Goal: Find specific page/section: Find specific page/section

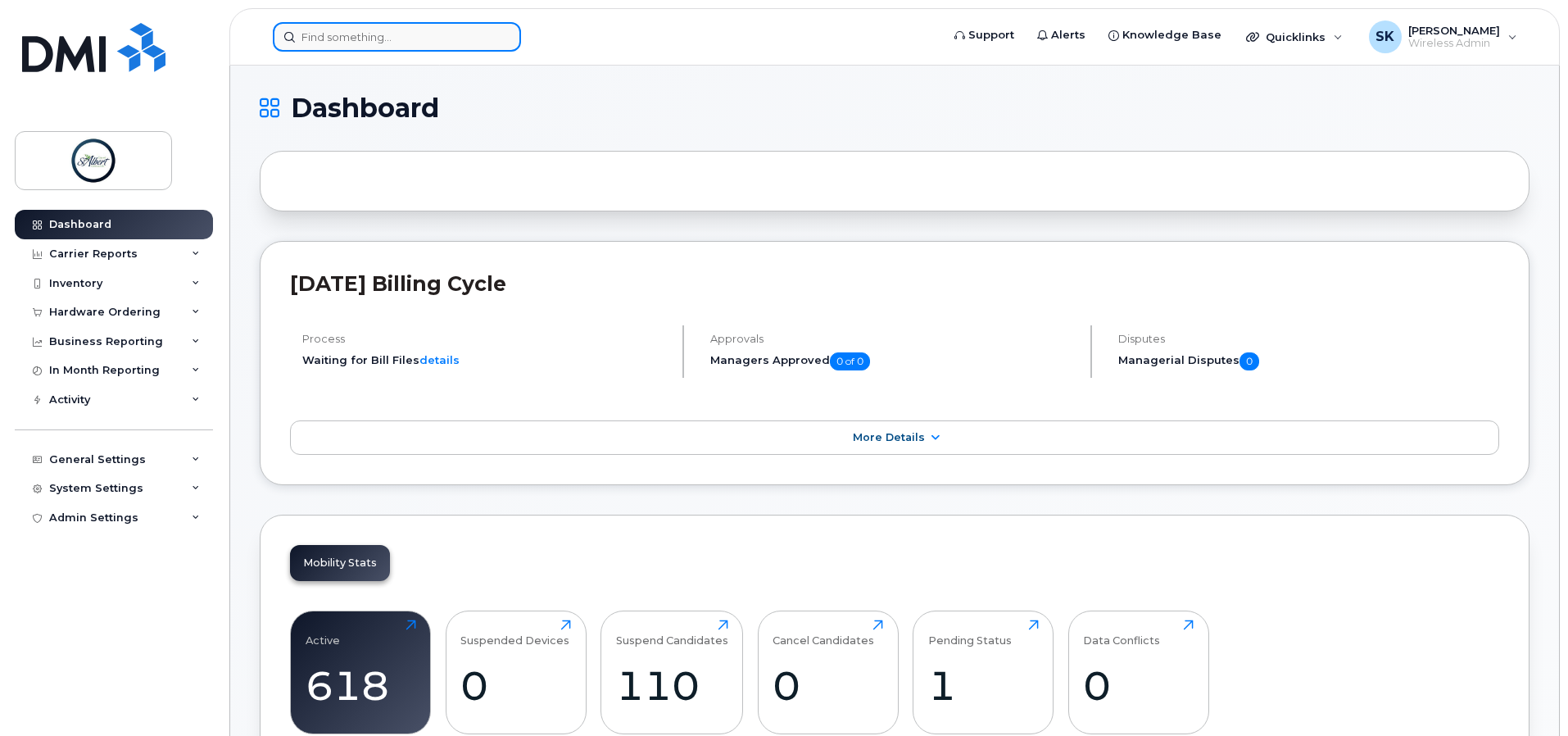
click at [380, 44] on input at bounding box center [396, 37] width 248 height 30
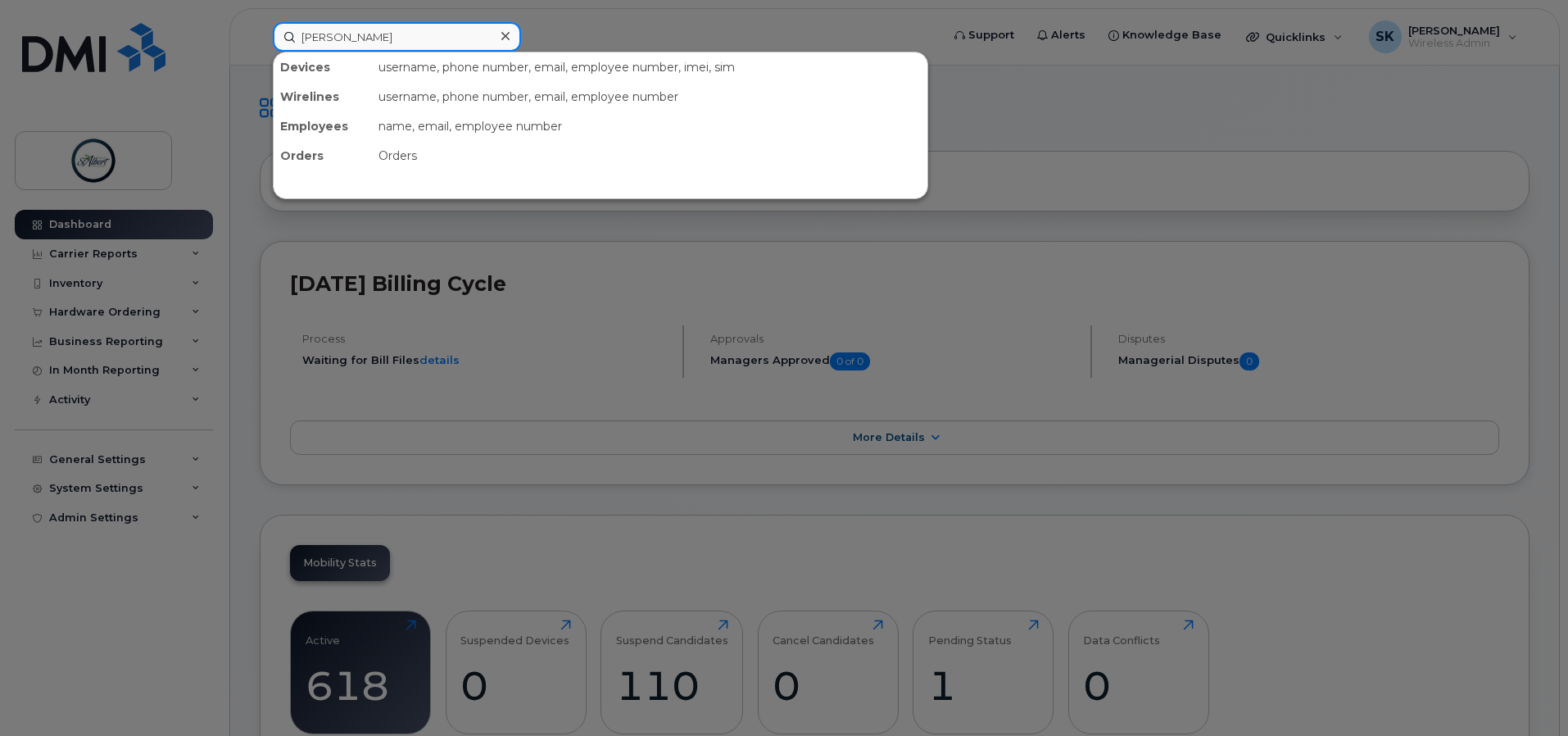
type input "[PERSON_NAME]"
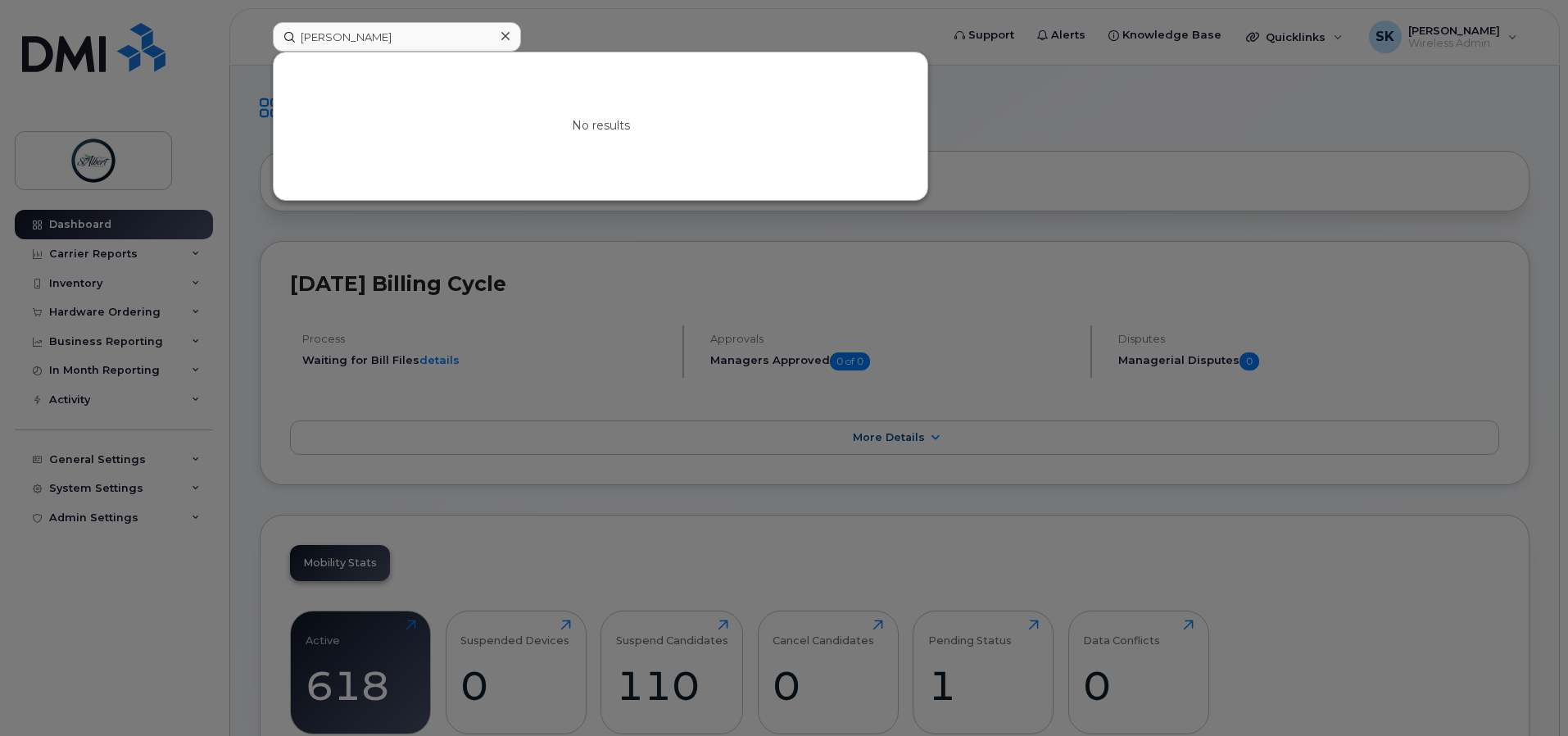
click at [510, 32] on div at bounding box center [504, 36] width 24 height 24
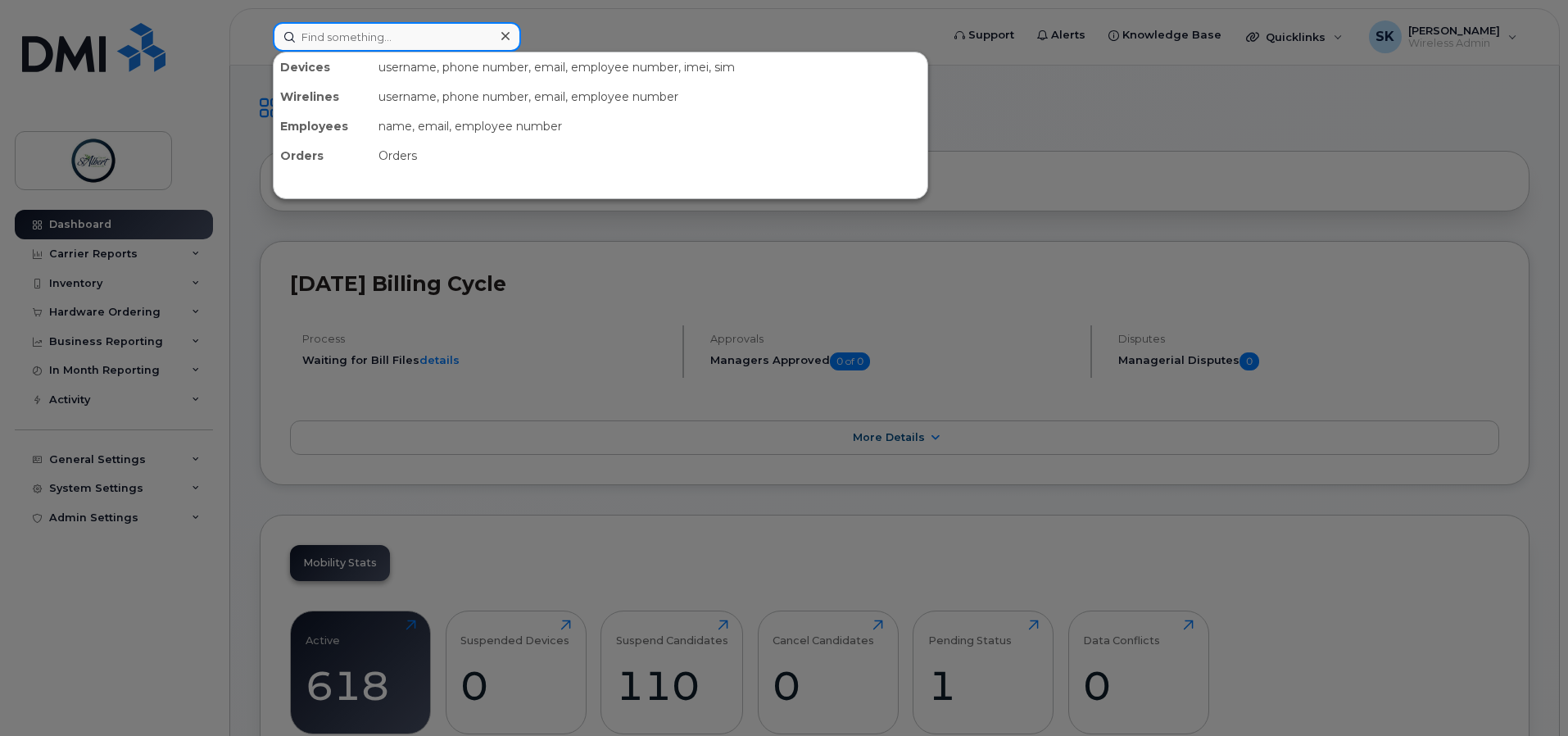
click at [395, 30] on input at bounding box center [396, 37] width 248 height 30
click at [325, 21] on div at bounding box center [784, 368] width 1568 height 736
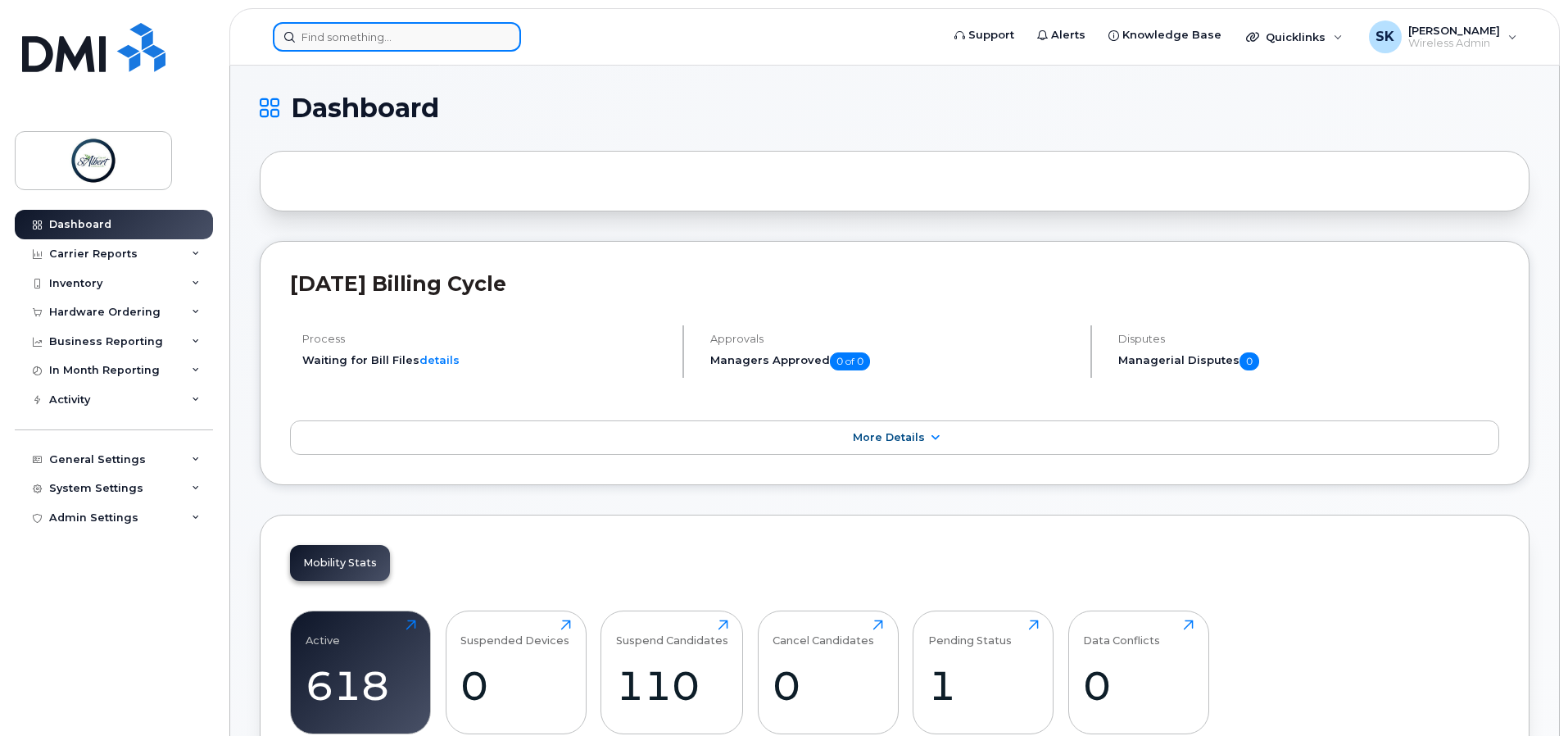
click at [359, 40] on input at bounding box center [396, 37] width 248 height 30
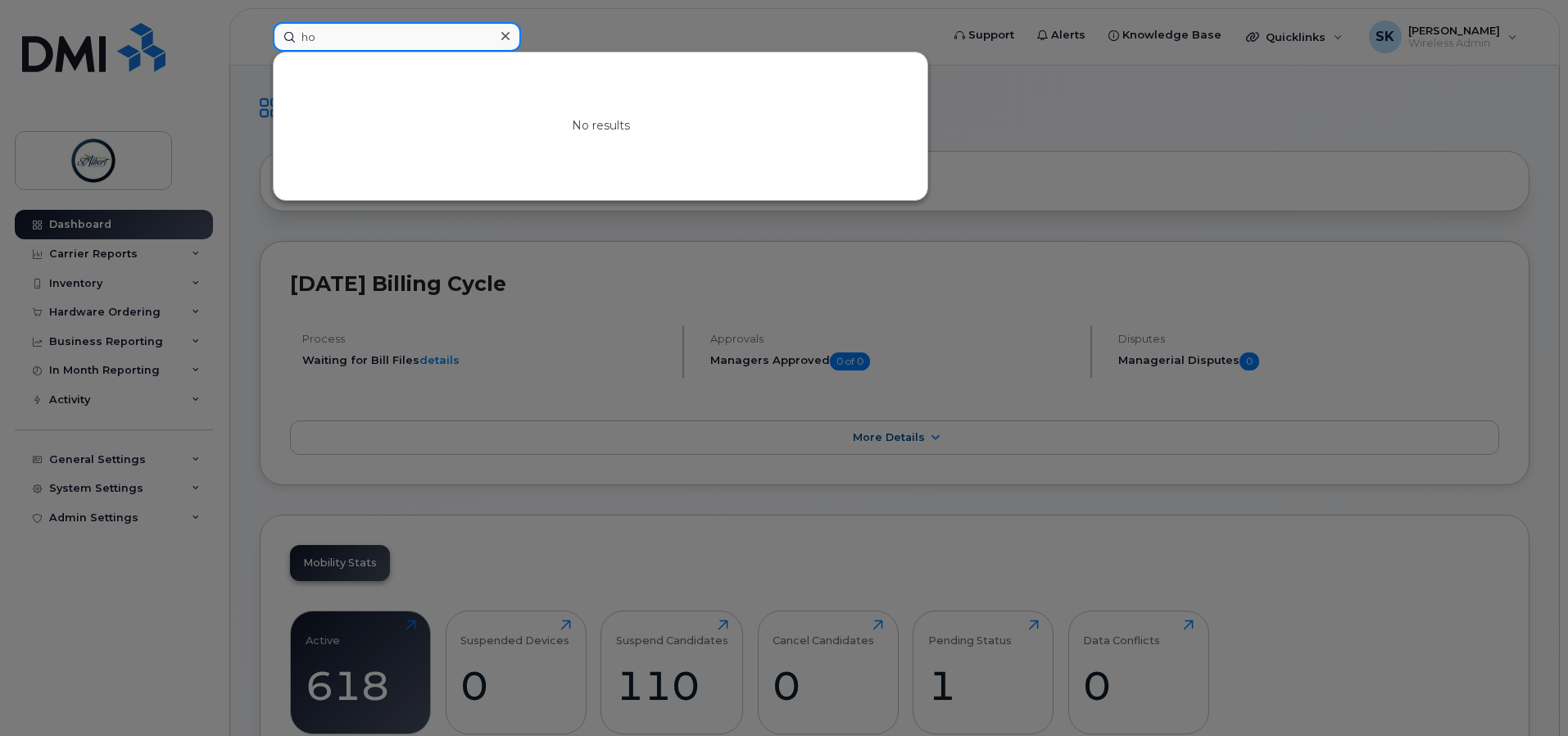
type input "h"
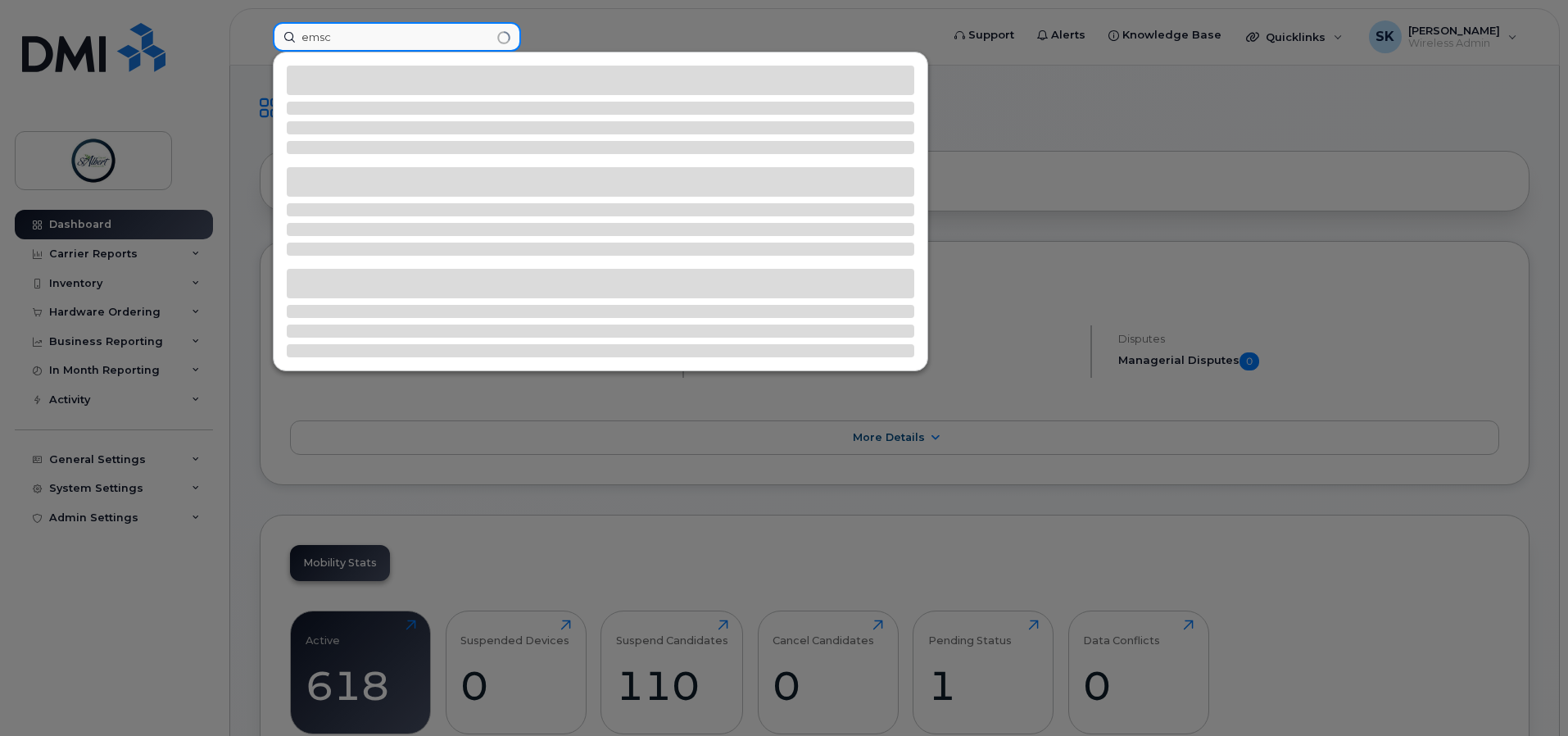
type input "emsc"
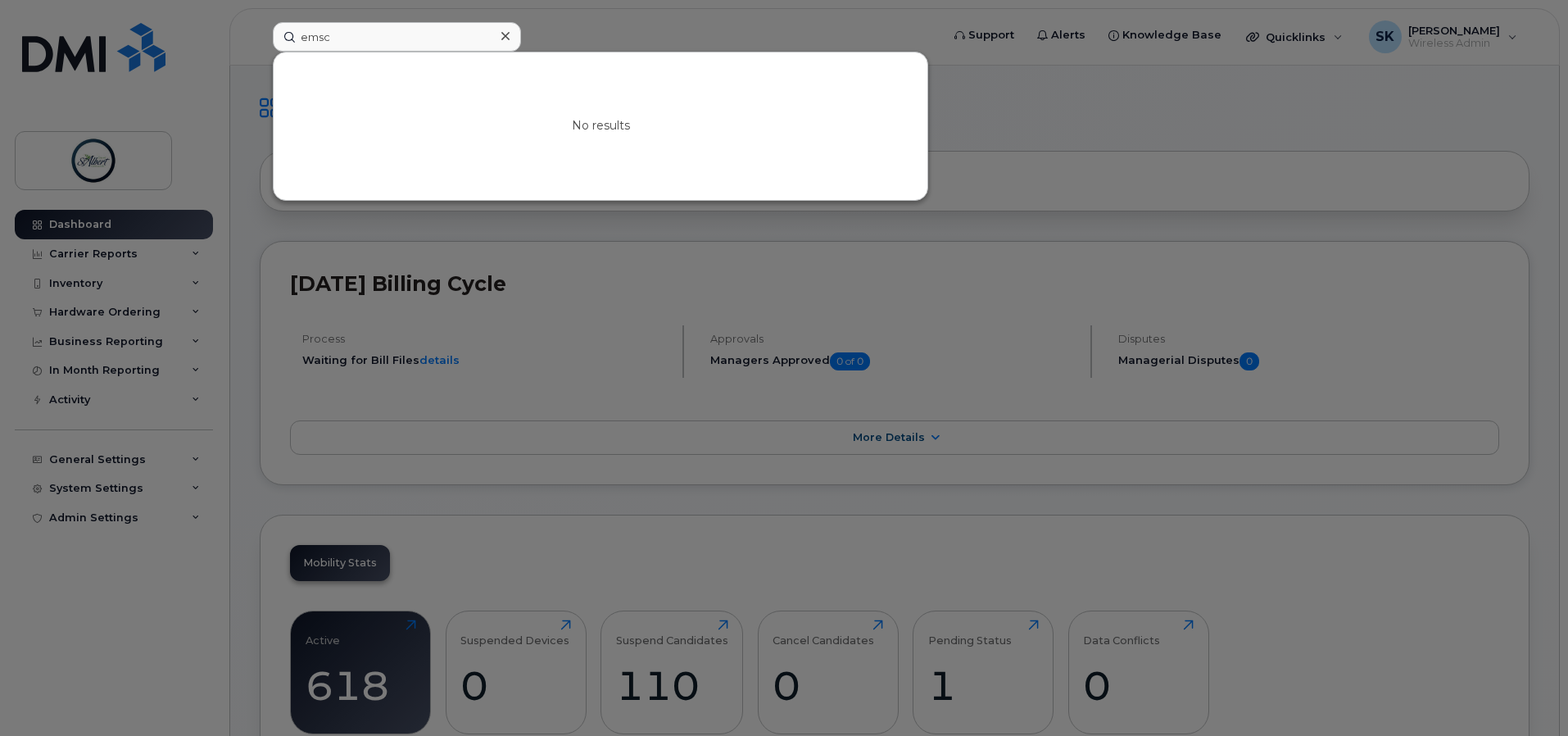
click at [682, 22] on div at bounding box center [784, 368] width 1568 height 736
click at [356, 29] on input "emsc" at bounding box center [396, 37] width 248 height 30
click at [507, 39] on icon at bounding box center [505, 36] width 8 height 13
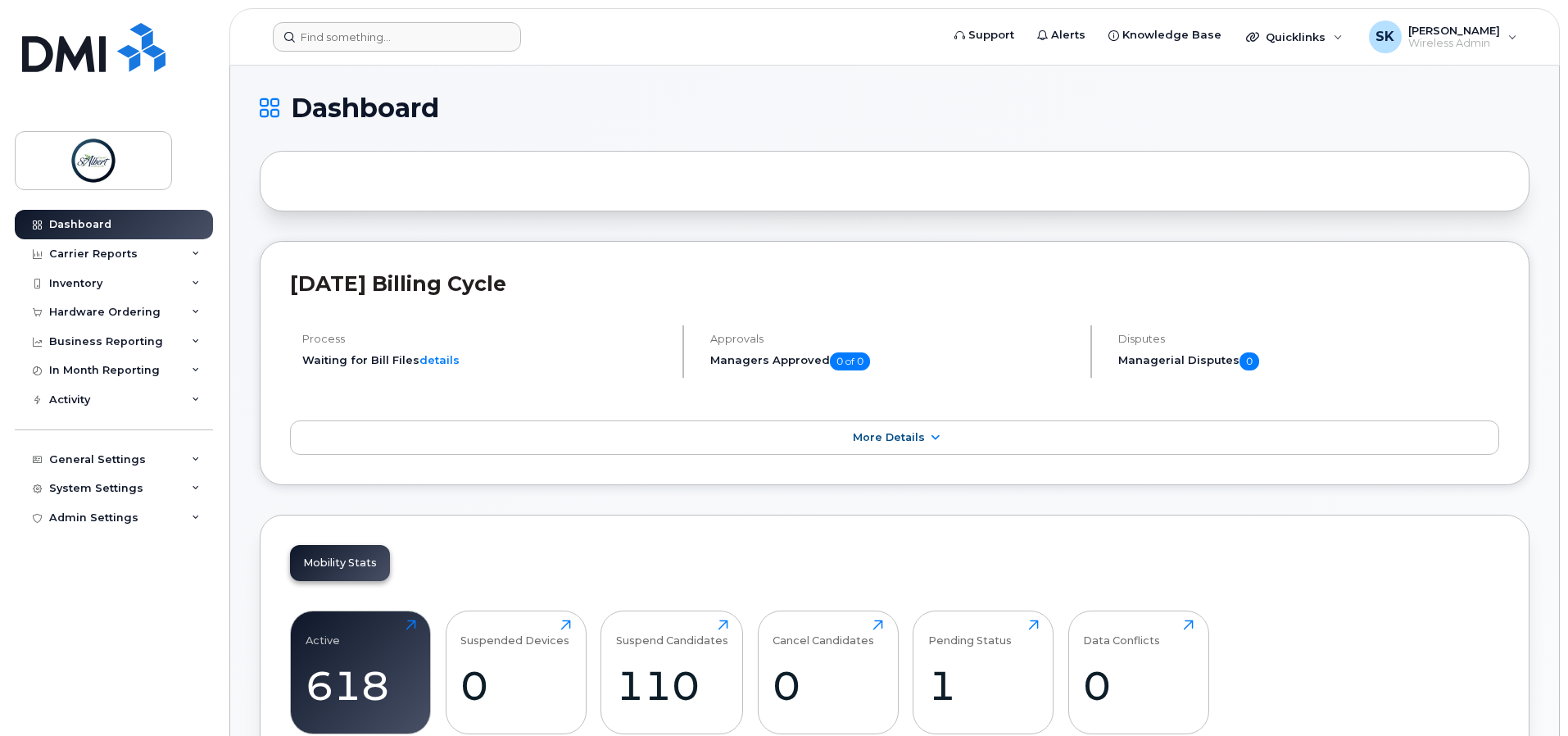
click at [264, 59] on header "Support Alerts Knowledge Base Quicklinks Suspend / Cancel Device Change SIM Car…" at bounding box center [895, 37] width 1331 height 57
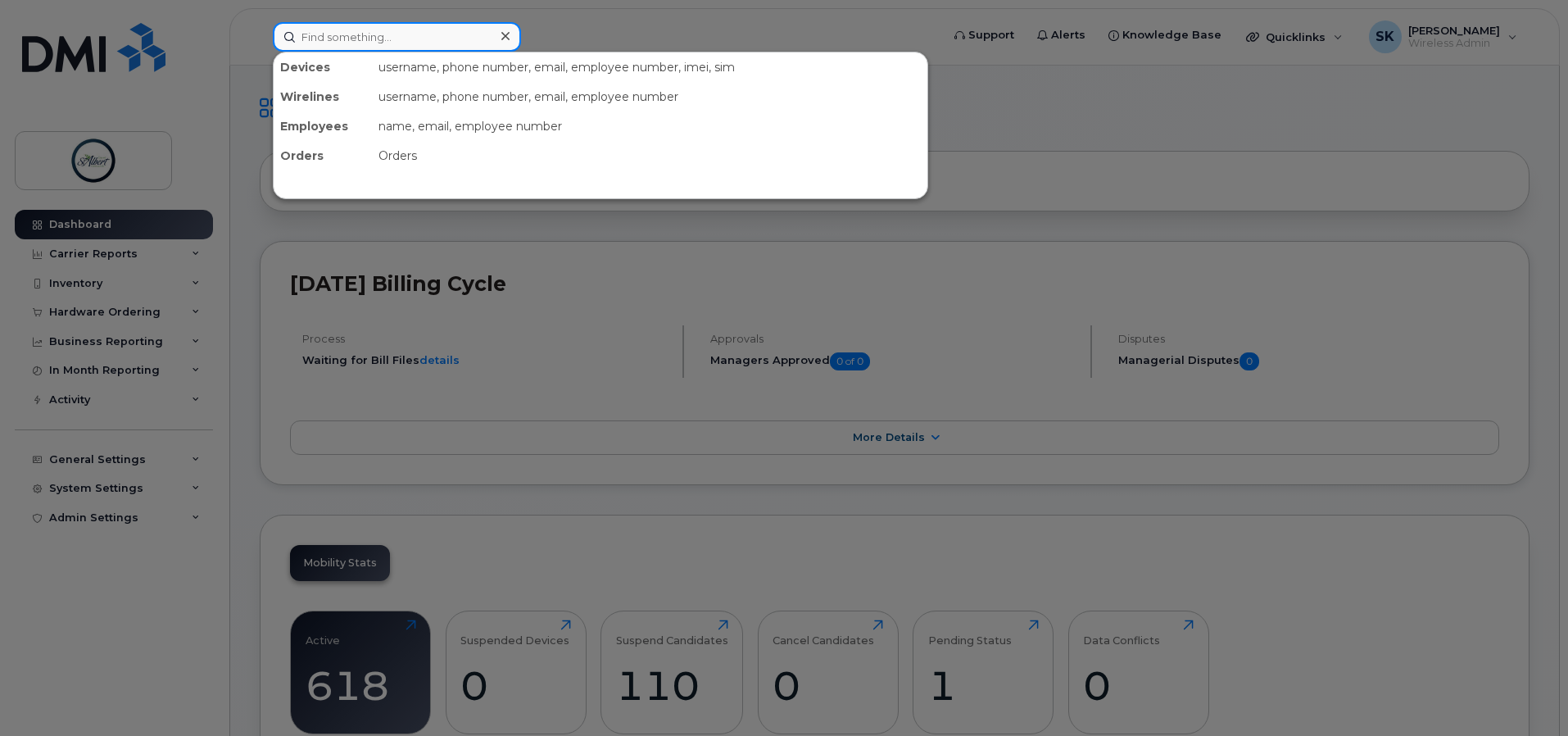
click at [345, 40] on input at bounding box center [396, 37] width 248 height 30
paste input "7808600287"
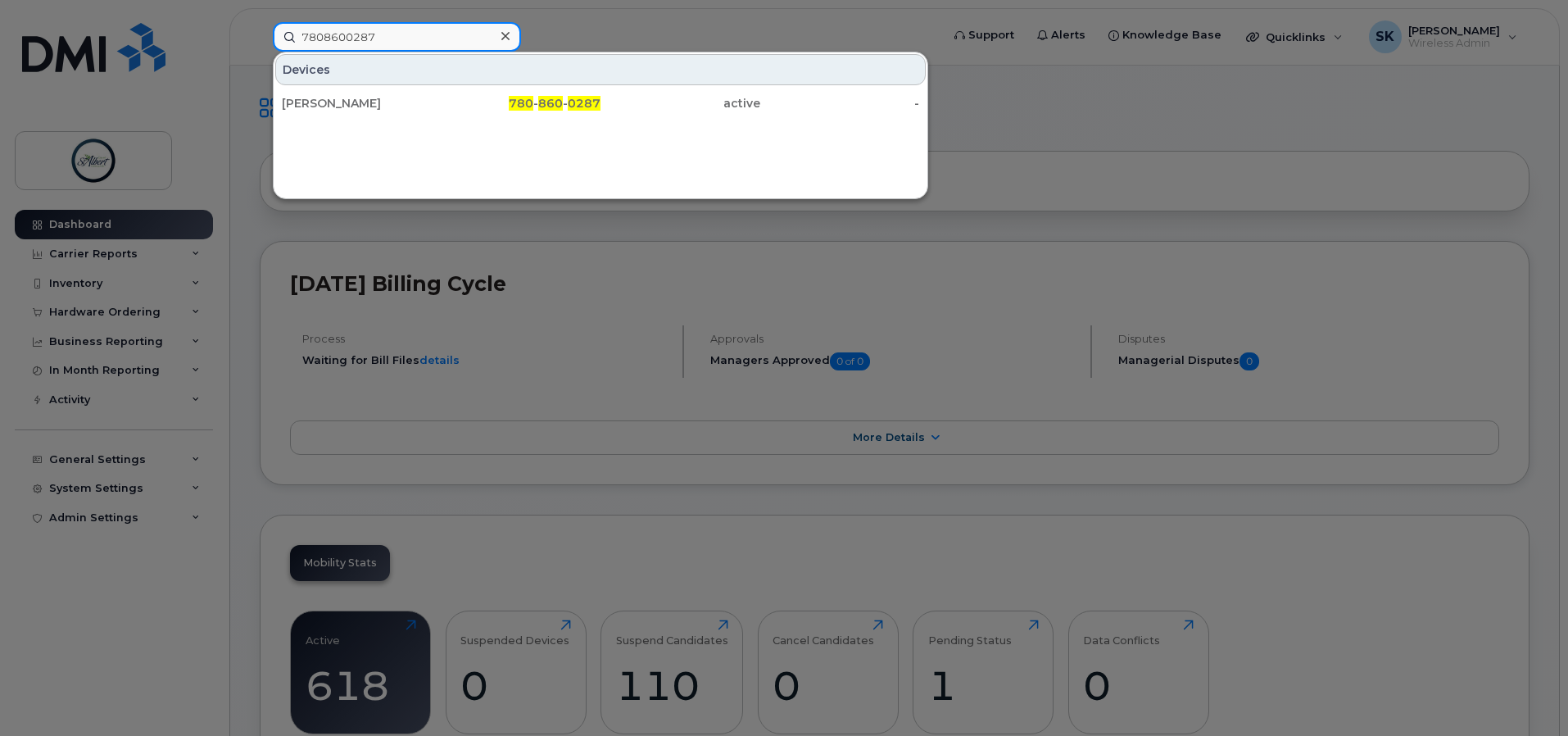
type input "7808600287"
click at [1048, 155] on div at bounding box center [784, 368] width 1568 height 736
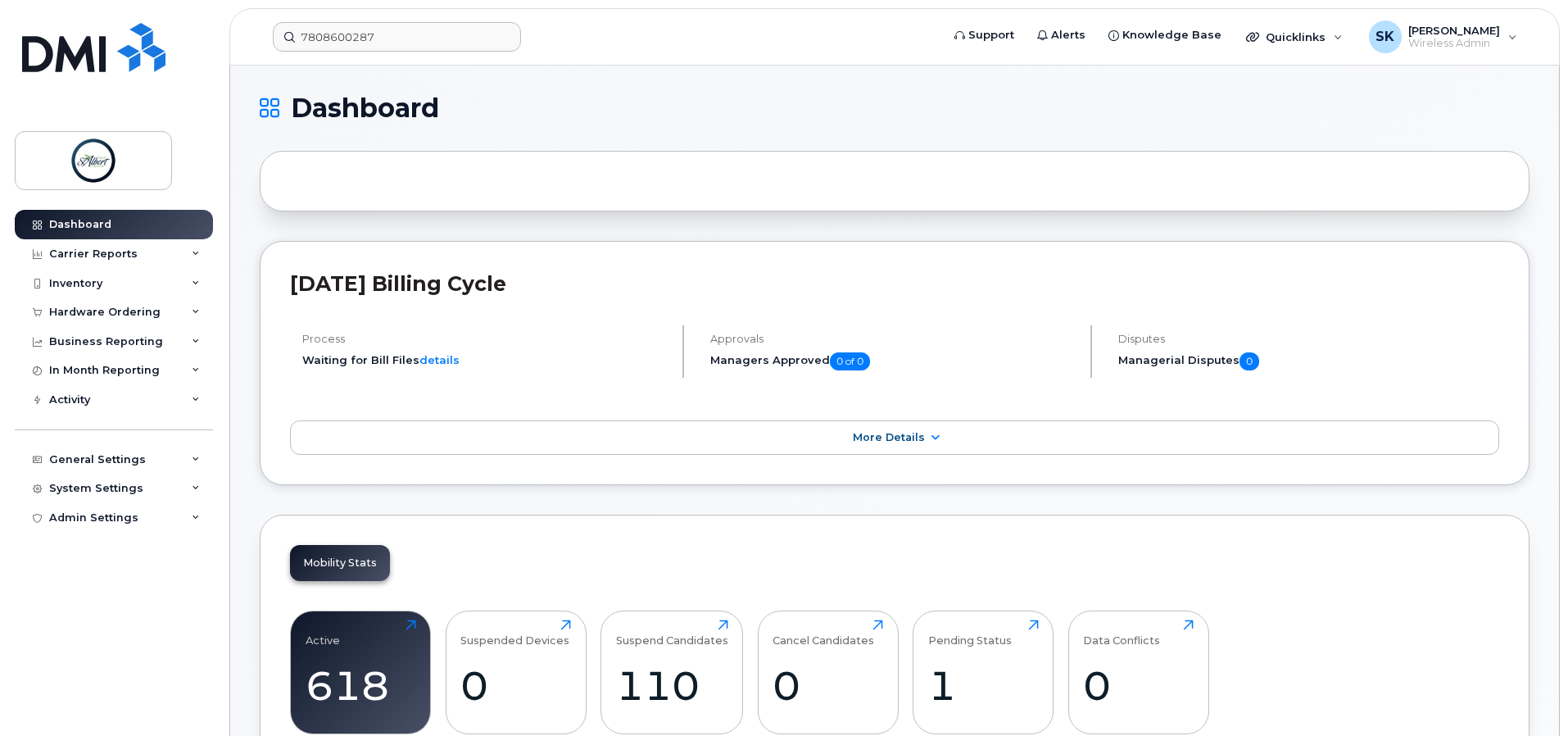
click at [468, 28] on input "7808600287" at bounding box center [396, 37] width 248 height 30
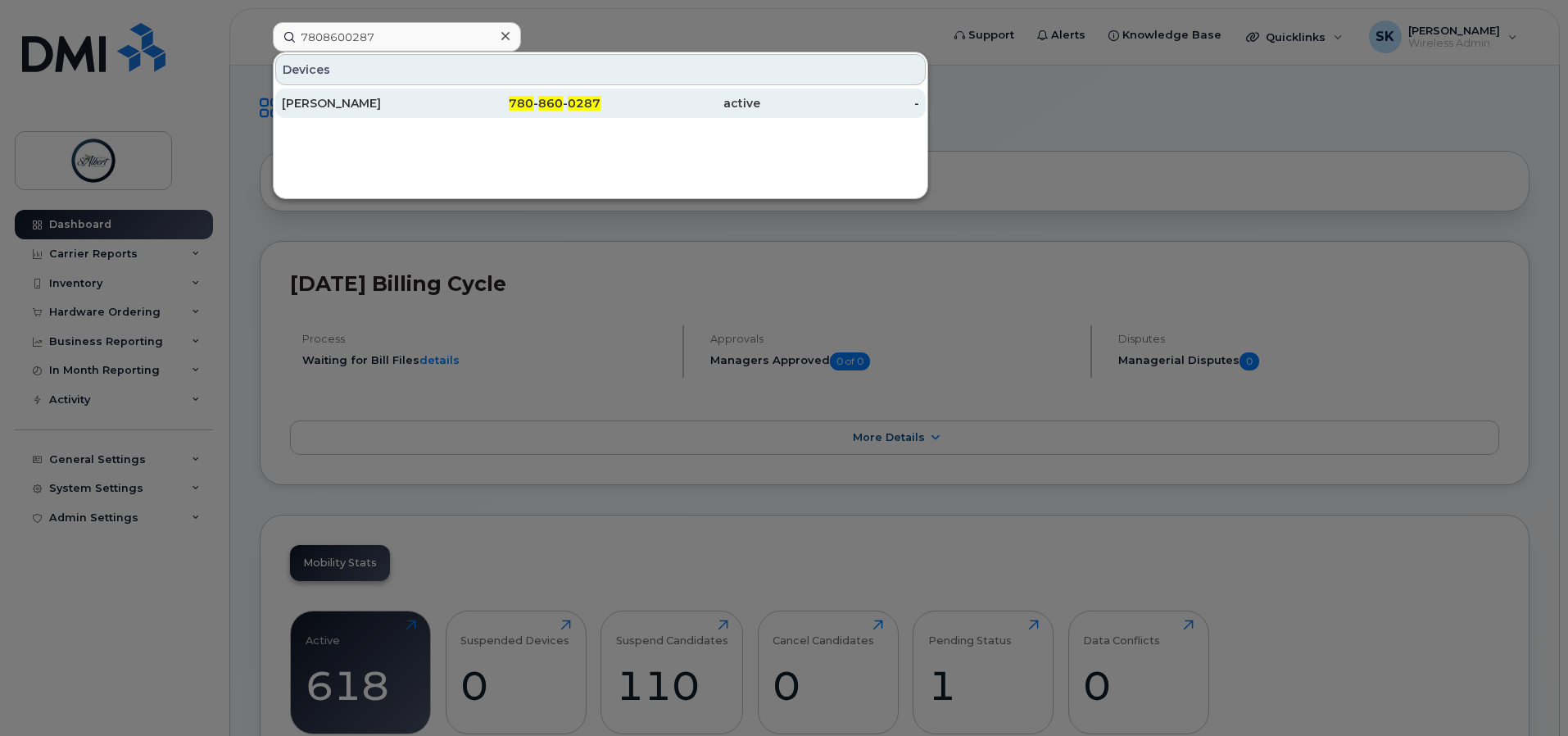
click at [324, 115] on div "[PERSON_NAME]" at bounding box center [362, 104] width 159 height 30
